Goal: Information Seeking & Learning: Learn about a topic

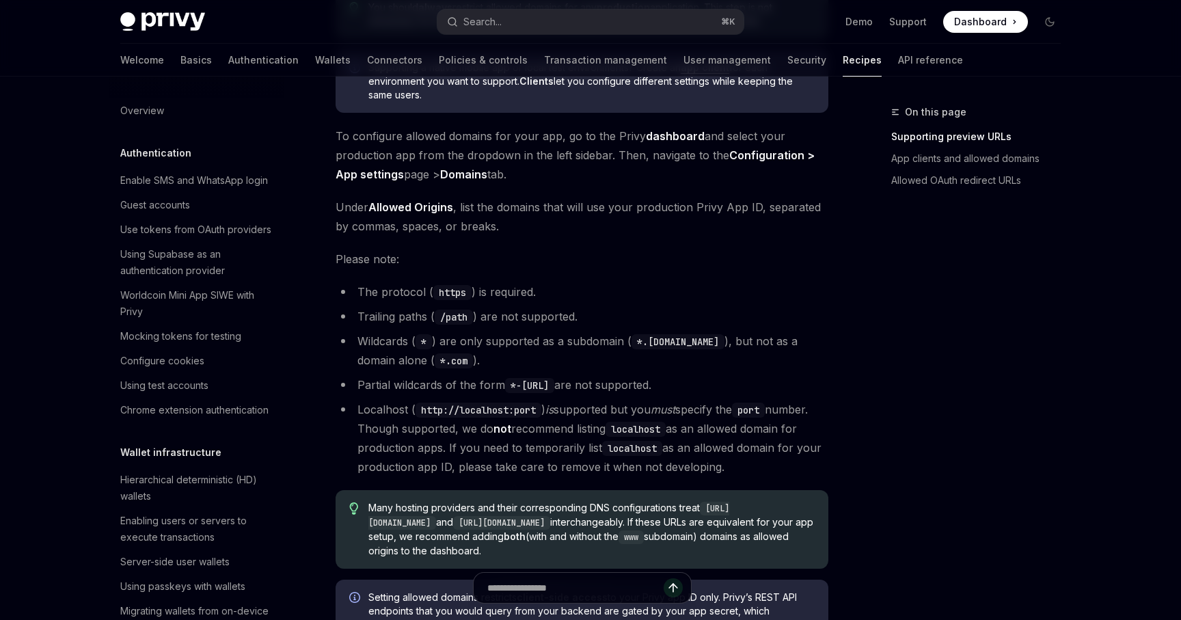
click at [895, 316] on div "On this page Supporting preview URLs App clients and allowed domains Allowed OA…" at bounding box center [968, 362] width 208 height 516
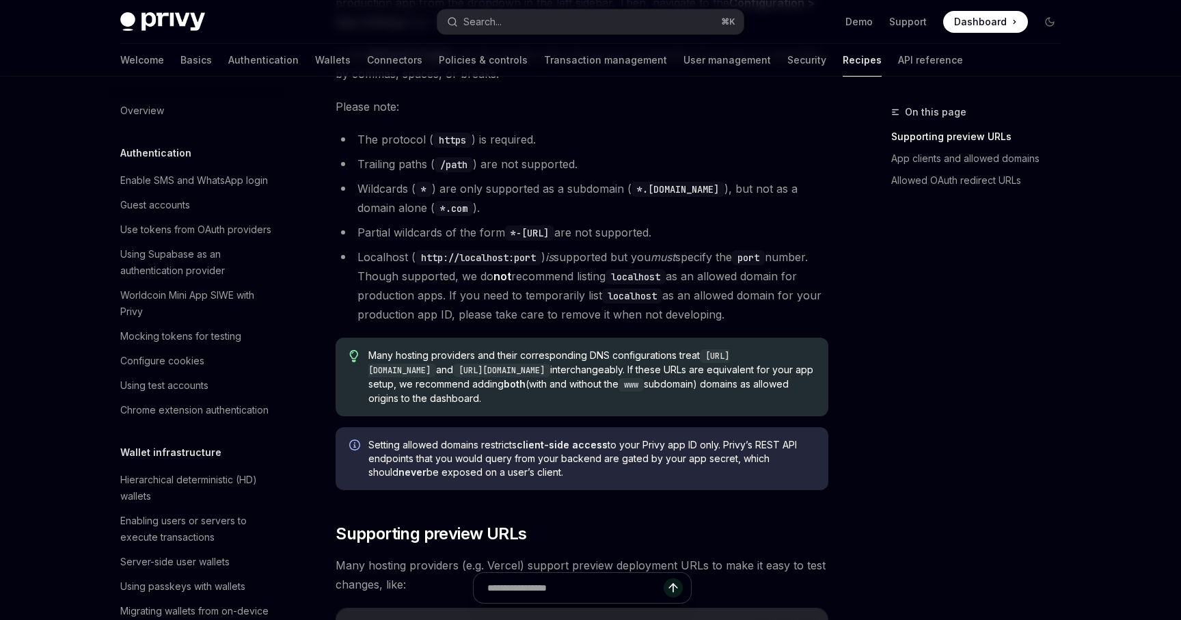
scroll to position [388, 0]
click at [895, 316] on div "On this page Supporting preview URLs App clients and allowed domains Allowed OA…" at bounding box center [968, 362] width 208 height 516
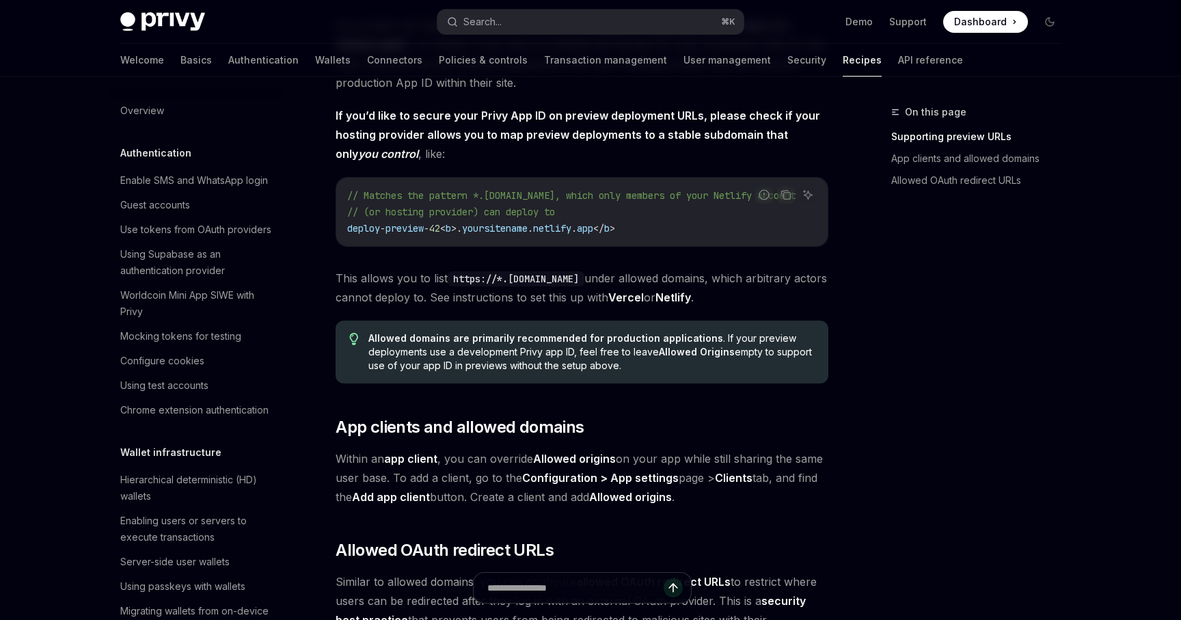
scroll to position [1177, 0]
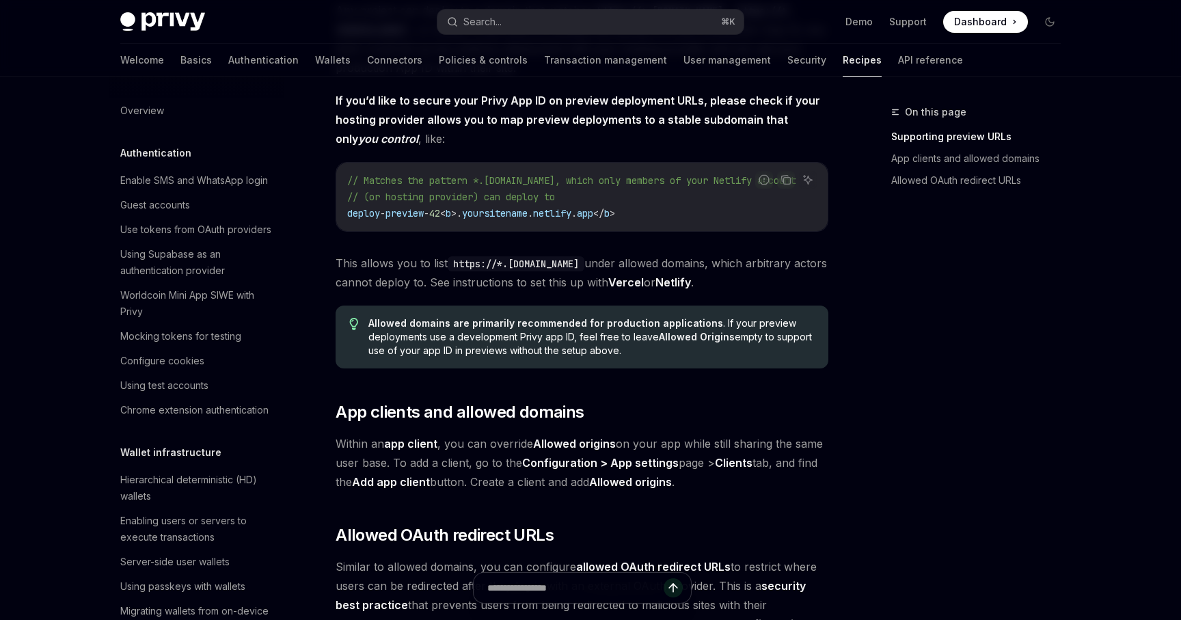
click at [979, 355] on div "On this page Supporting preview URLs App clients and allowed domains Allowed OA…" at bounding box center [968, 362] width 208 height 516
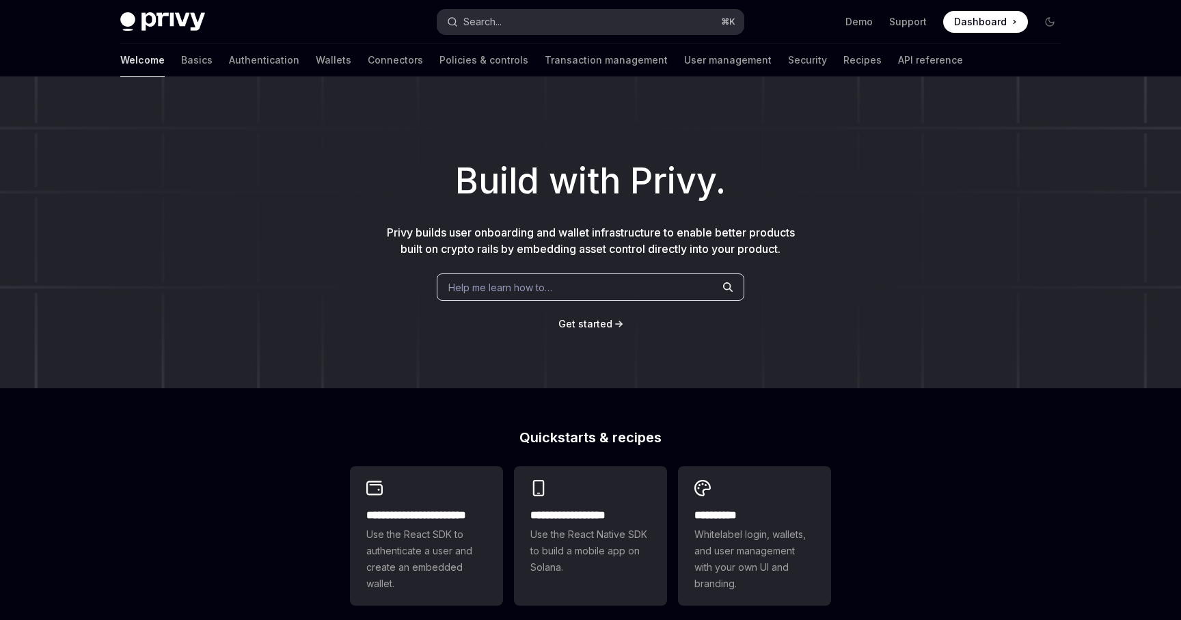
click at [528, 22] on button "Search... ⌘ K" at bounding box center [590, 22] width 306 height 25
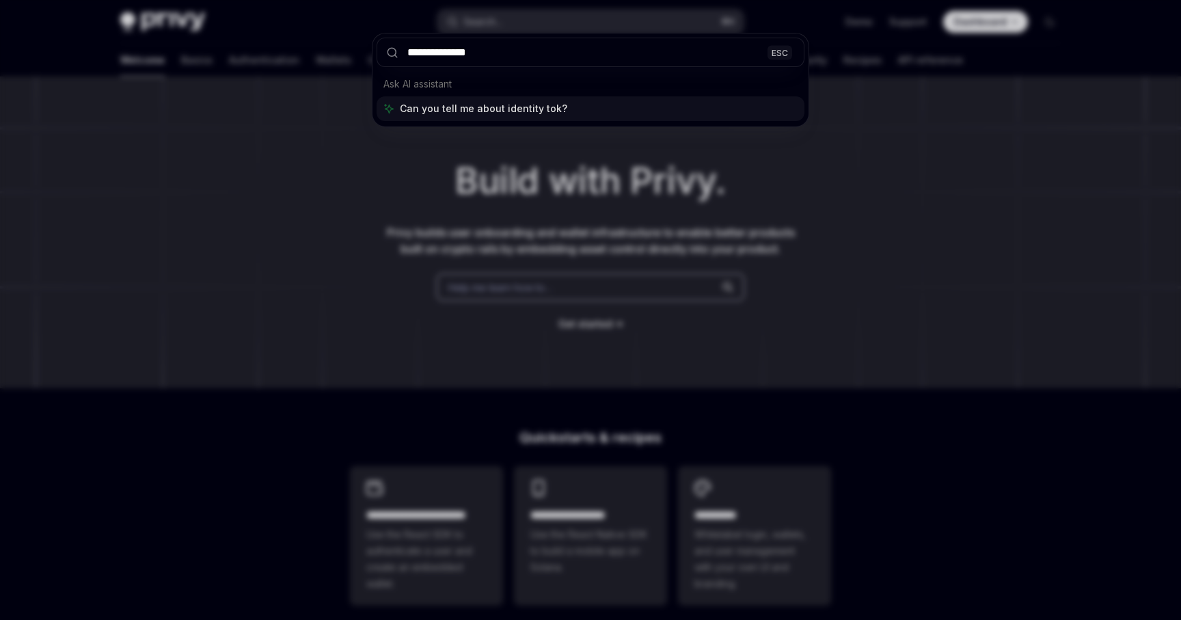
type input "**********"
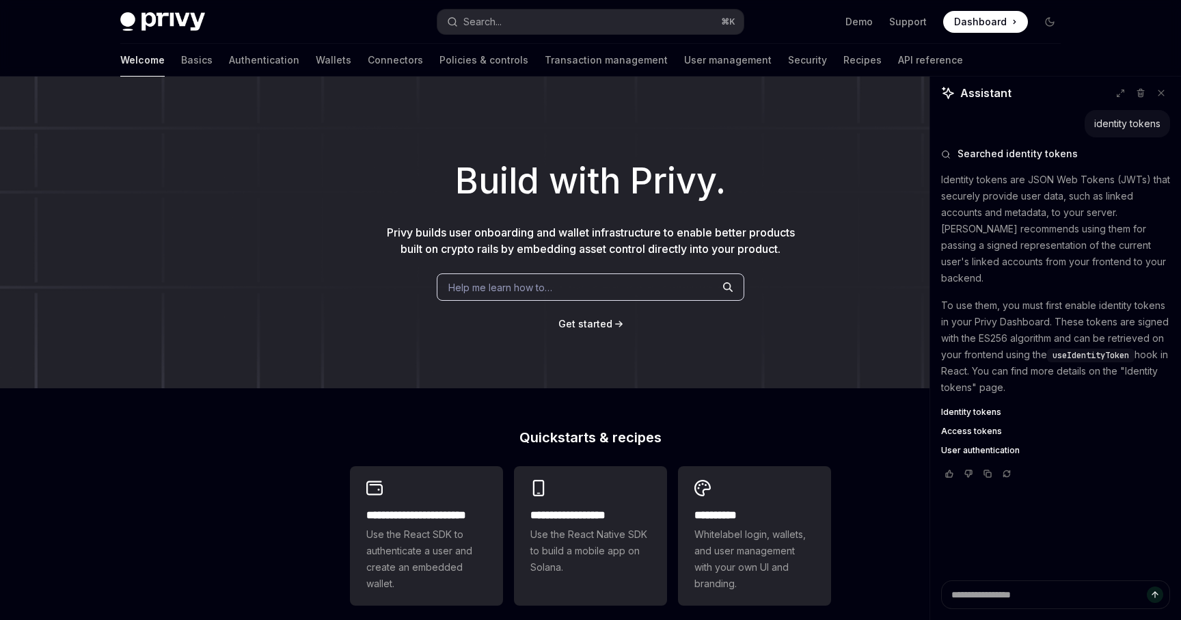
click at [979, 407] on span "Identity tokens" at bounding box center [971, 412] width 60 height 11
type textarea "*"
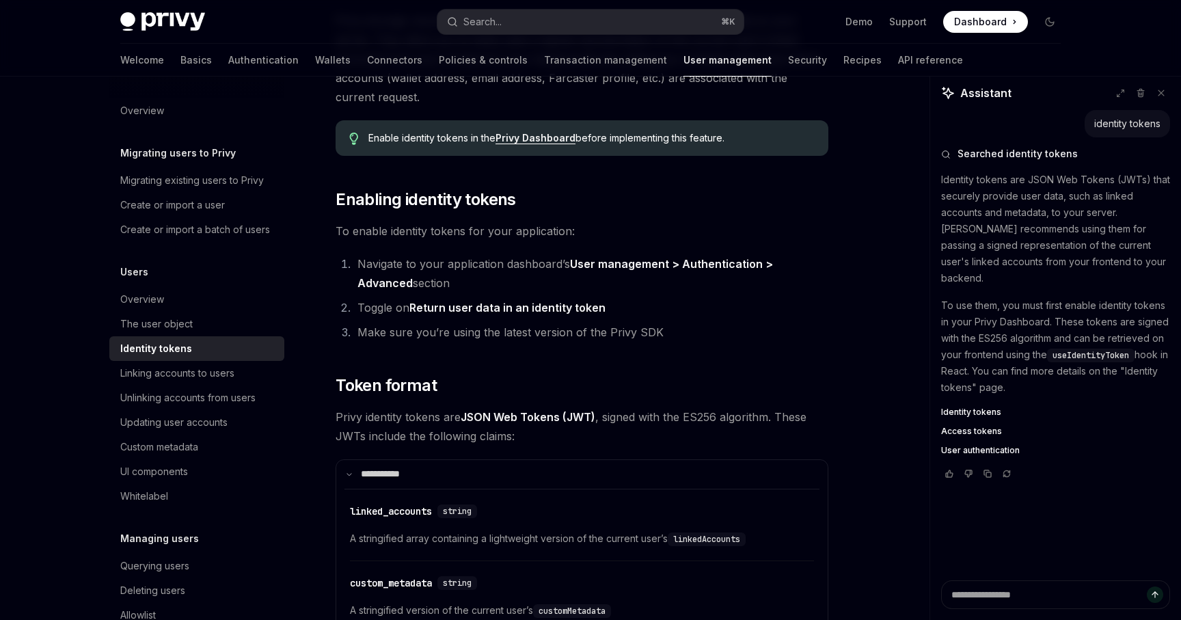
scroll to position [258, 0]
